Goal: Transaction & Acquisition: Purchase product/service

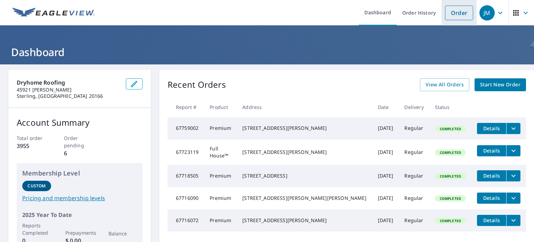
click at [448, 13] on link "Order" at bounding box center [459, 13] width 28 height 15
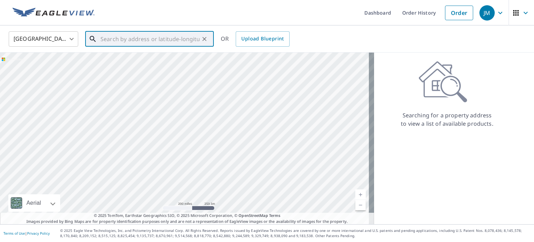
click at [113, 41] on input "text" at bounding box center [150, 38] width 99 height 19
click at [156, 38] on input "text" at bounding box center [150, 38] width 99 height 19
click at [154, 35] on input "text" at bounding box center [150, 38] width 99 height 19
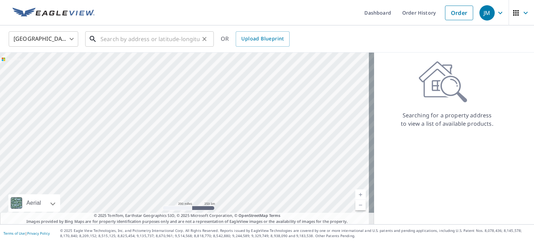
click at [117, 36] on input "text" at bounding box center [150, 38] width 99 height 19
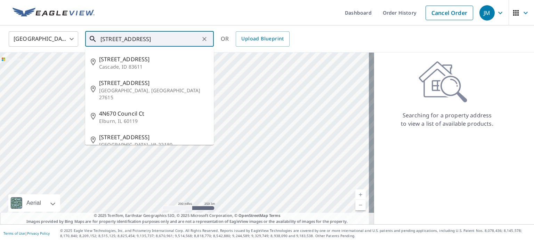
type input "[STREET_ADDRESS]"
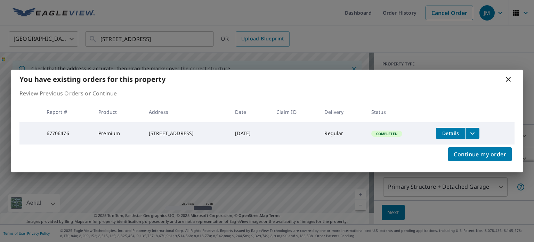
click at [452, 132] on span "Details" at bounding box center [450, 133] width 21 height 7
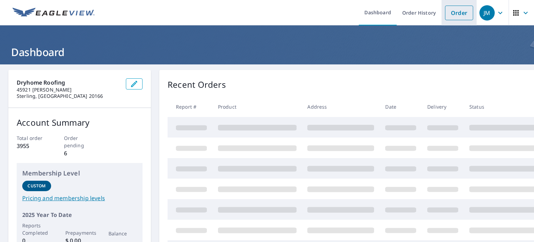
click at [445, 15] on link "Order" at bounding box center [459, 13] width 28 height 15
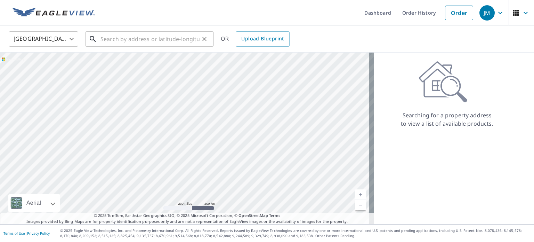
click at [118, 40] on input "text" at bounding box center [150, 38] width 99 height 19
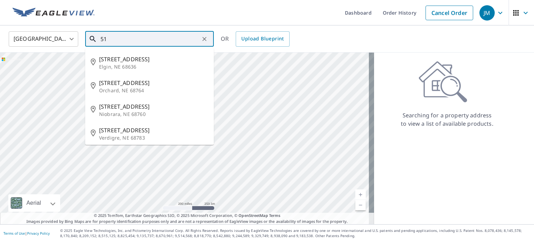
type input "5"
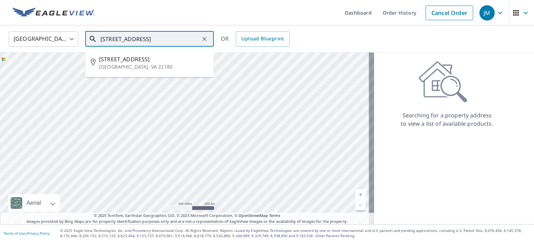
type input "[STREET_ADDRESS]"
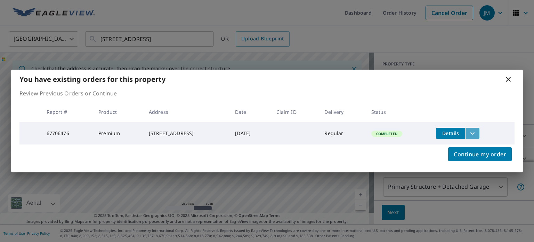
click at [477, 132] on icon "filesDropdownBtn-67706476" at bounding box center [473, 133] width 8 height 8
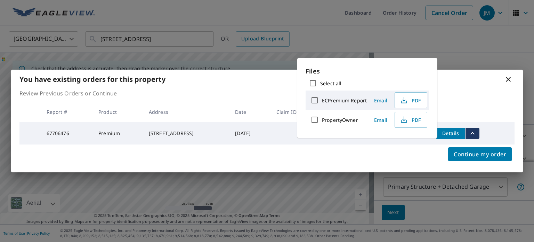
click at [346, 101] on label "ECPremium Report" at bounding box center [344, 100] width 45 height 7
click at [322, 101] on input "ECPremium Report" at bounding box center [314, 100] width 15 height 15
checkbox input "true"
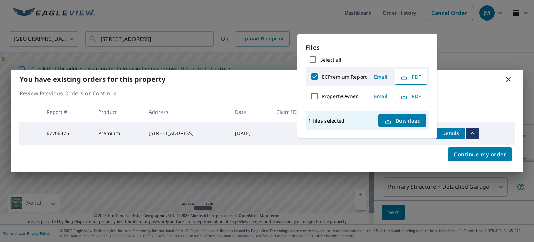
click at [403, 78] on icon "button" at bounding box center [404, 76] width 8 height 8
